Goal: Information Seeking & Learning: Learn about a topic

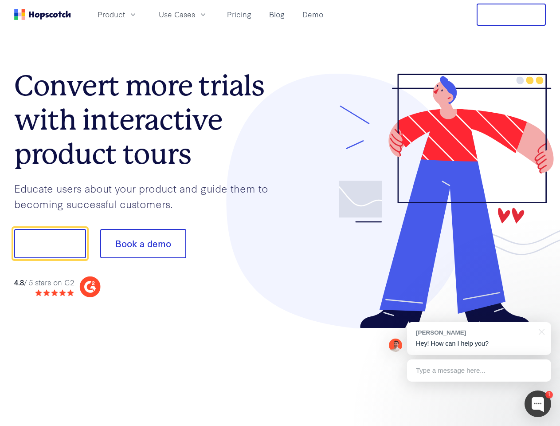
click at [280, 213] on div at bounding box center [413, 201] width 266 height 255
click at [125, 14] on span "Product" at bounding box center [111, 14] width 27 height 11
click at [195, 14] on span "Use Cases" at bounding box center [177, 14] width 36 height 11
click at [511, 15] on button "Free Trial" at bounding box center [511, 15] width 69 height 22
click at [50, 243] on button "Show me!" at bounding box center [50, 243] width 72 height 29
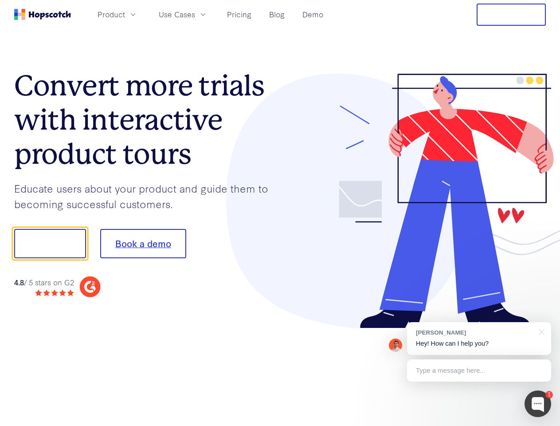
click at [143, 243] on button "Book a demo" at bounding box center [143, 243] width 86 height 29
click at [538, 403] on div at bounding box center [538, 403] width 27 height 27
click at [479, 338] on div "[PERSON_NAME] Hey! How can I help you?" at bounding box center [479, 338] width 144 height 33
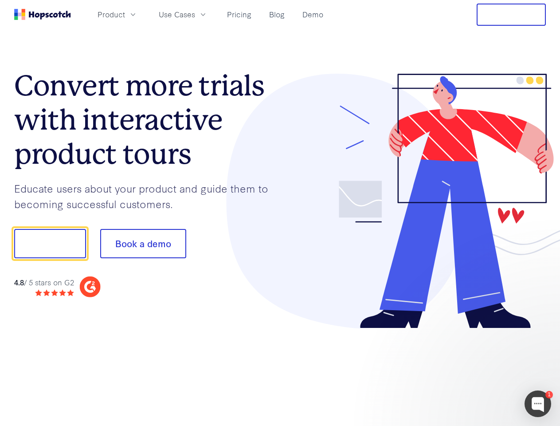
click at [540, 331] on div at bounding box center [468, 301] width 166 height 177
click at [479, 370] on div at bounding box center [468, 301] width 166 height 177
